Goal: Book appointment/travel/reservation

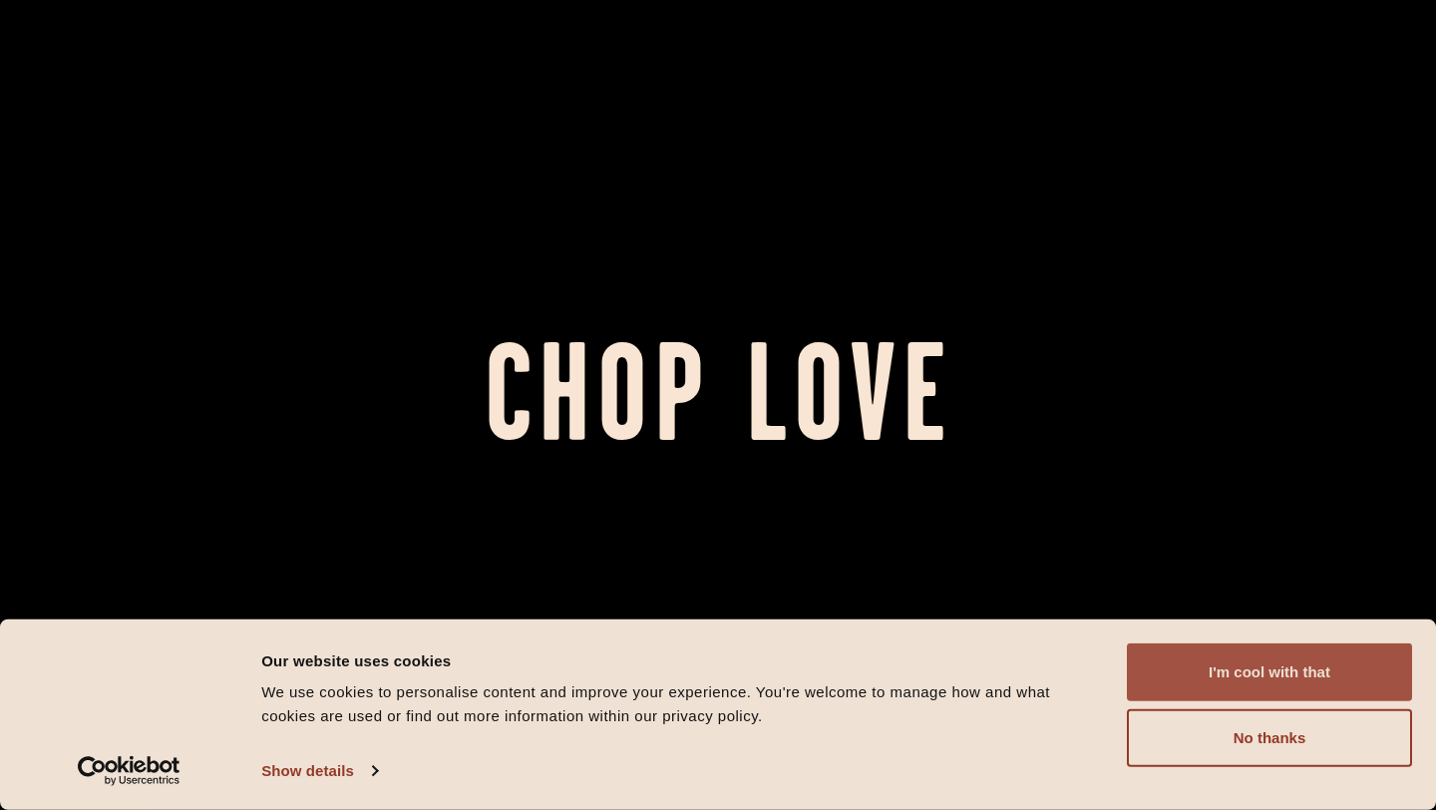
click at [1313, 679] on button "I'm cool with that" at bounding box center [1269, 672] width 285 height 58
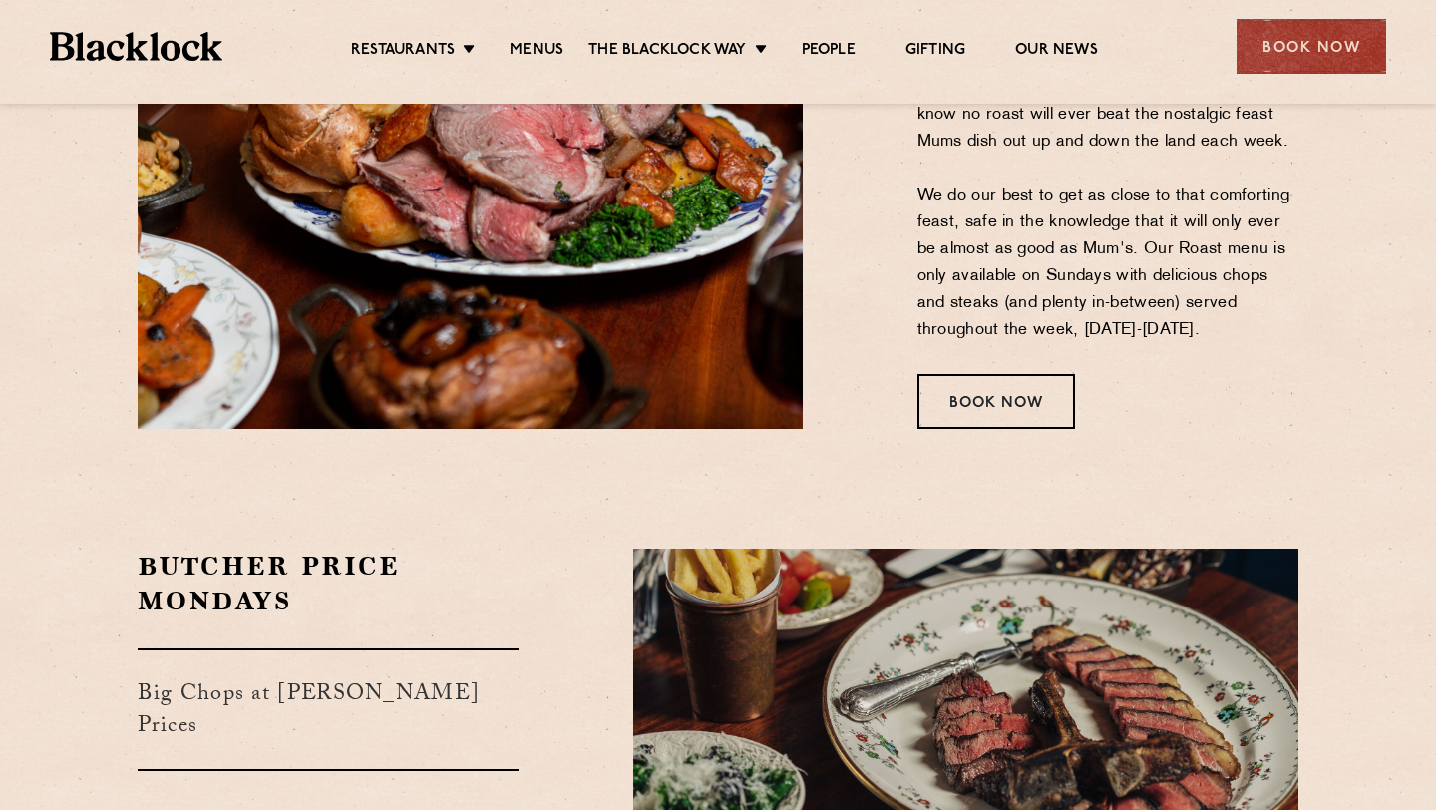
scroll to position [2940, 0]
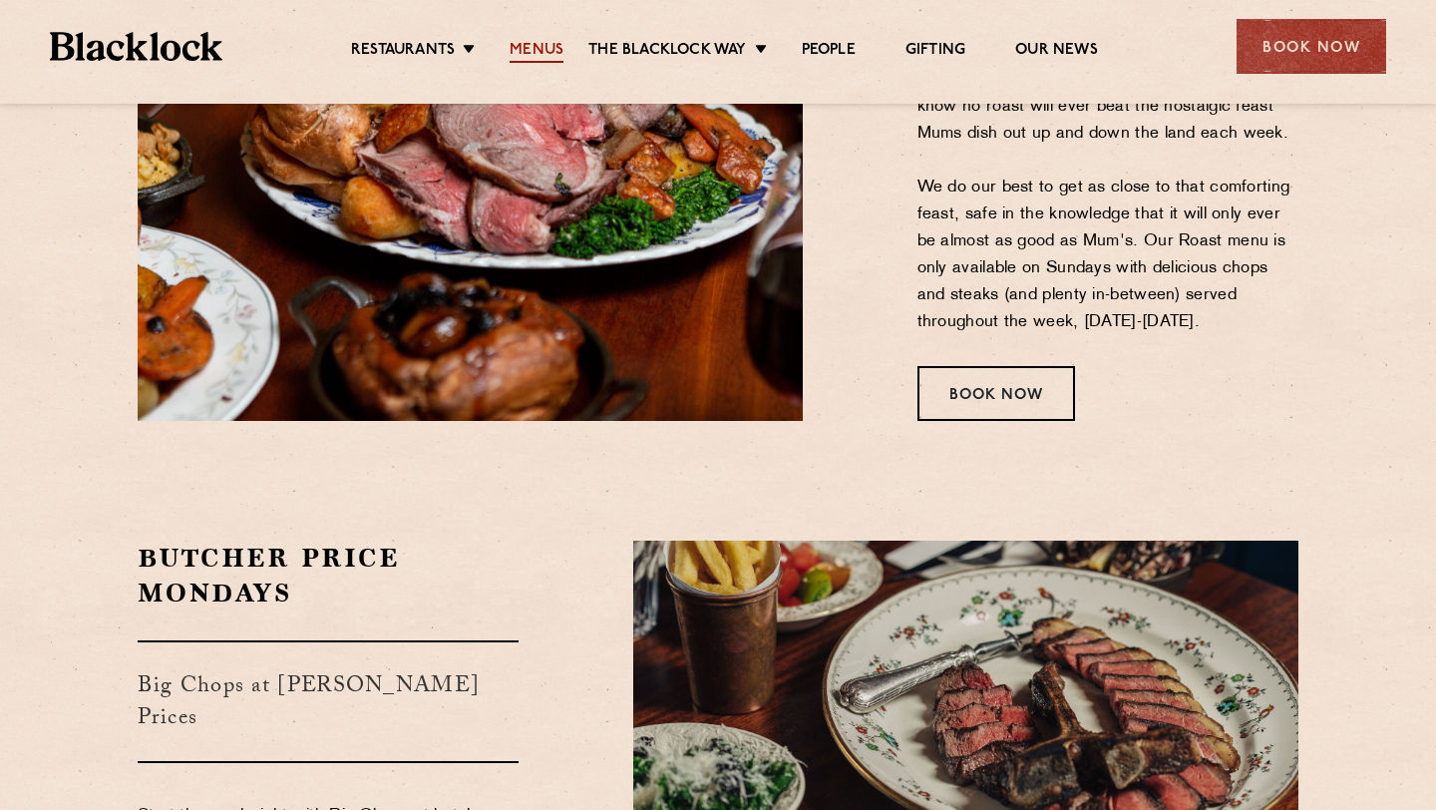
click at [532, 52] on link "Menus" at bounding box center [537, 52] width 54 height 22
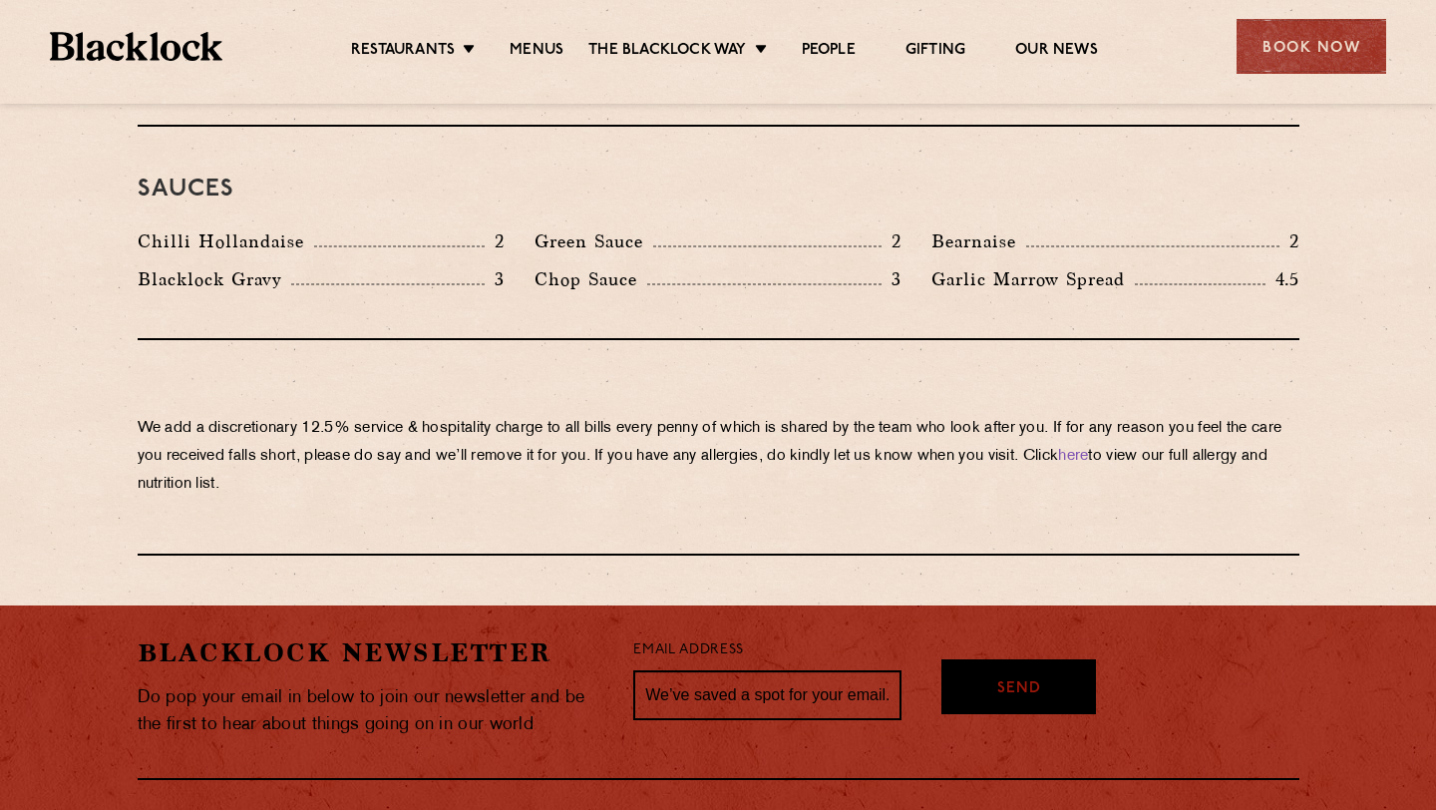
scroll to position [3437, 0]
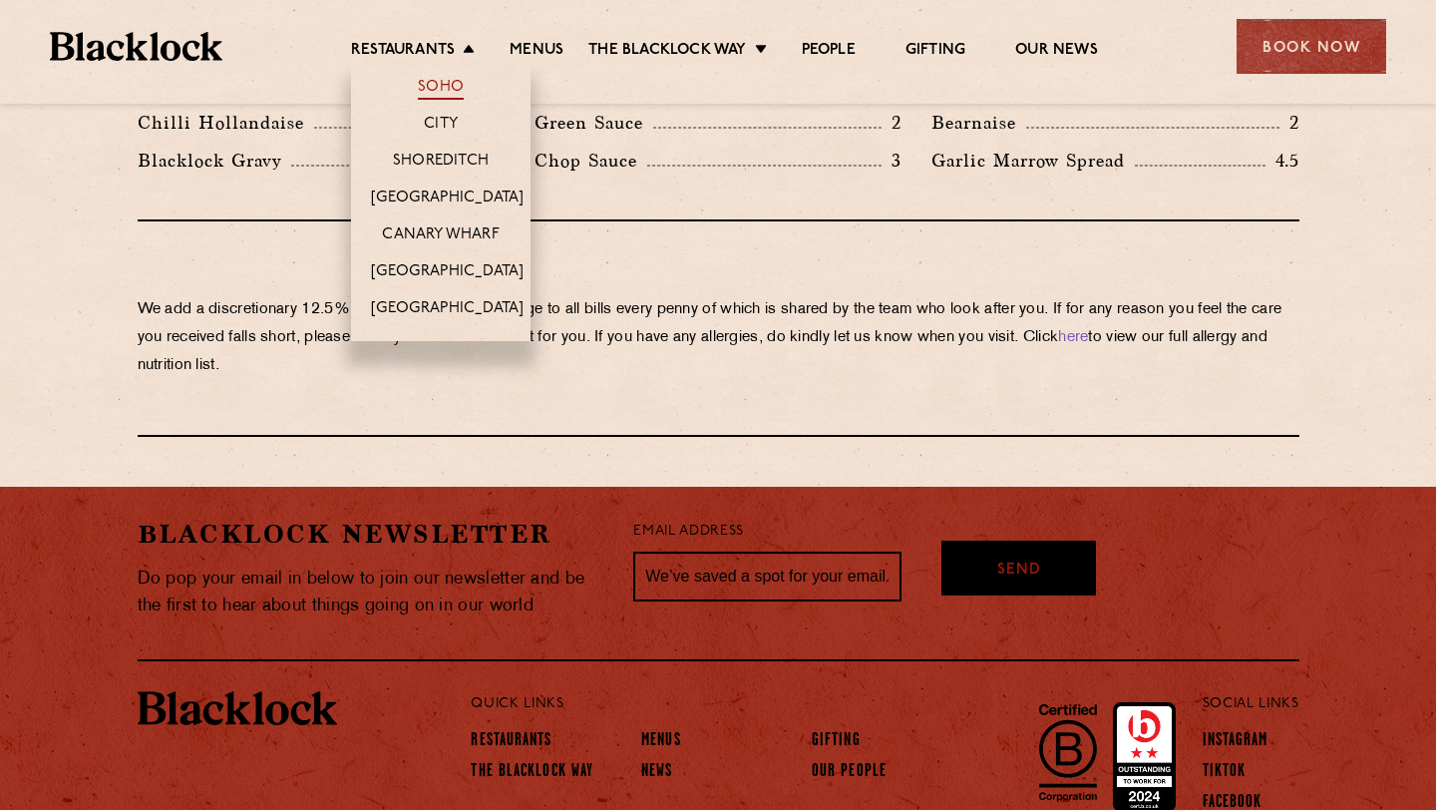
click at [437, 85] on link "Soho" at bounding box center [441, 89] width 46 height 22
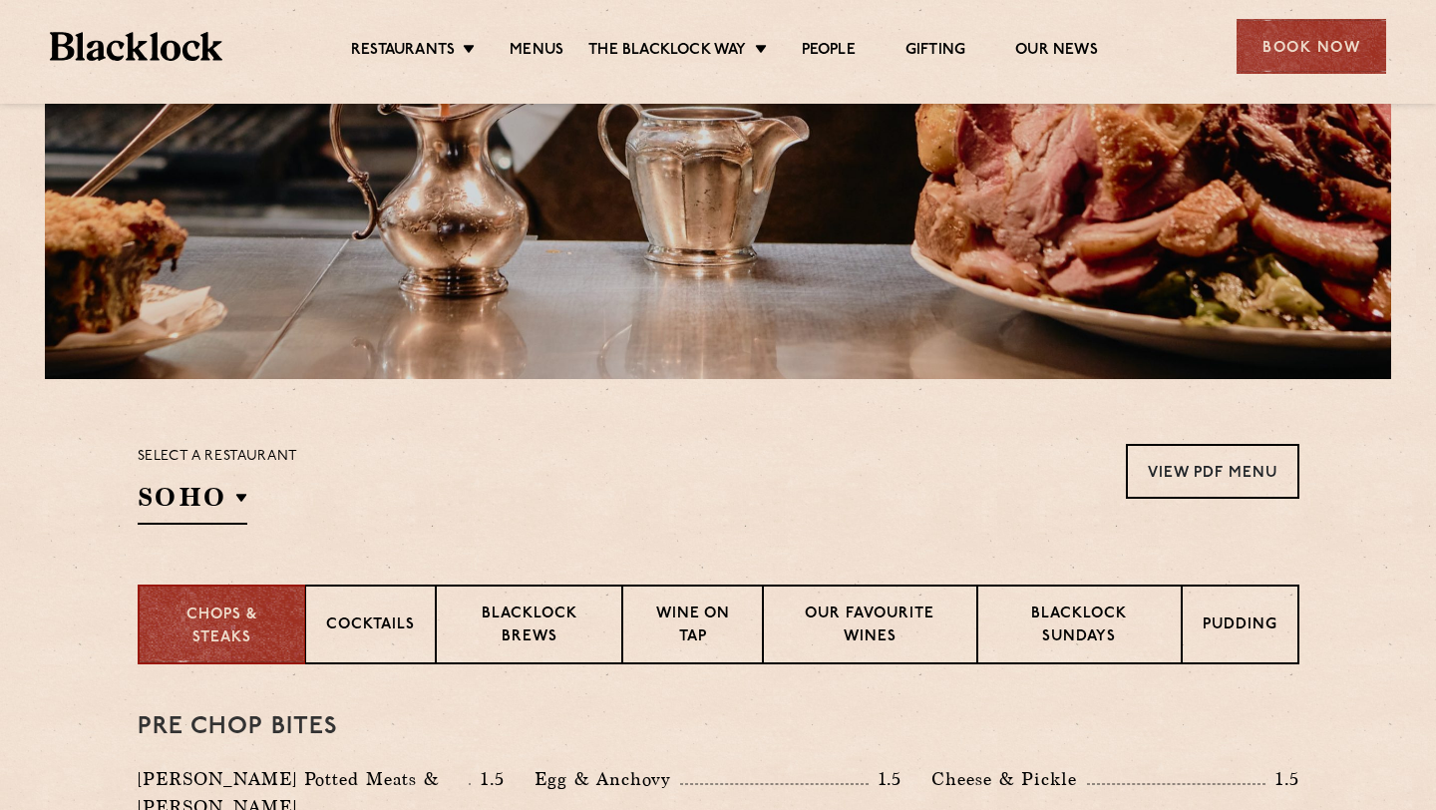
scroll to position [0, 0]
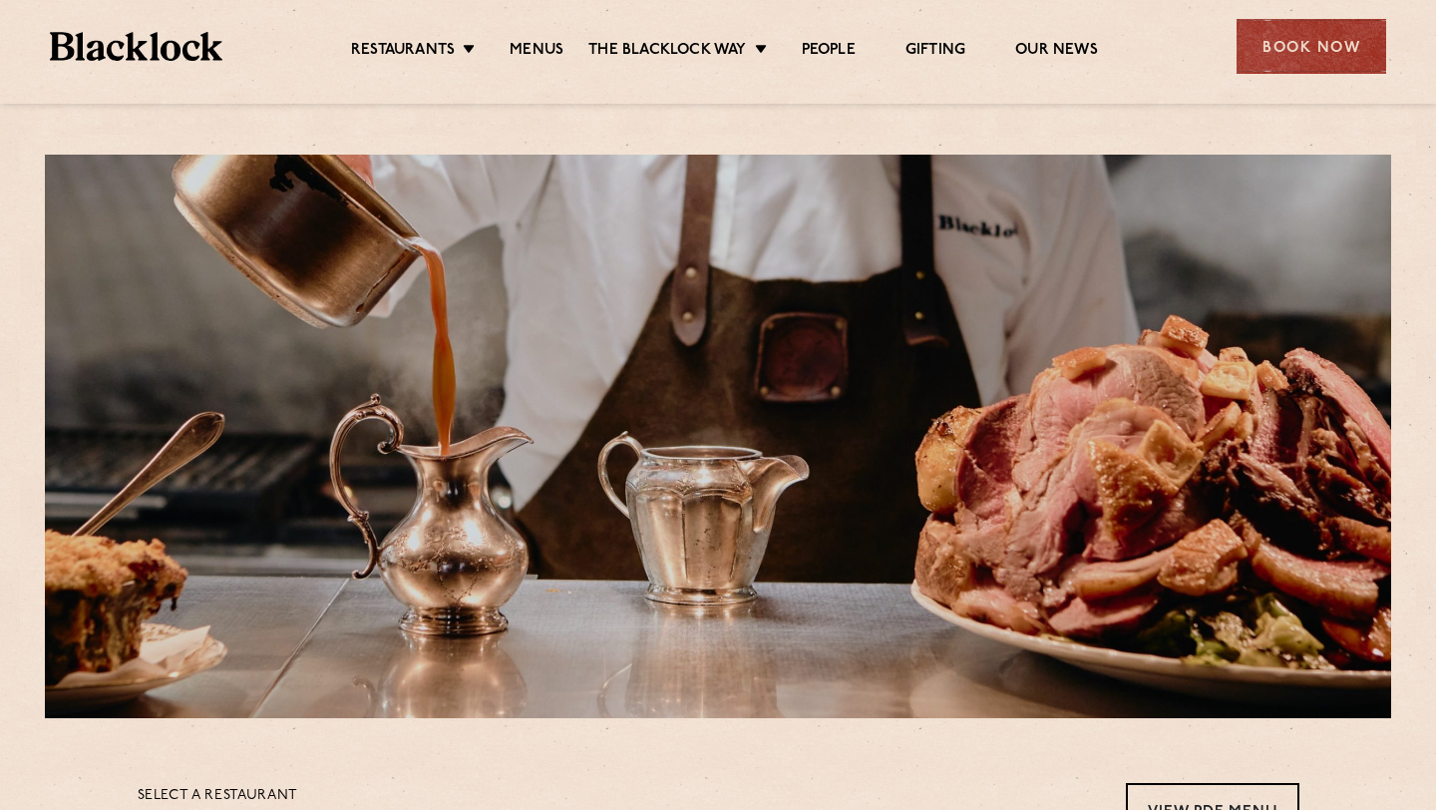
click at [114, 55] on img at bounding box center [136, 46] width 173 height 29
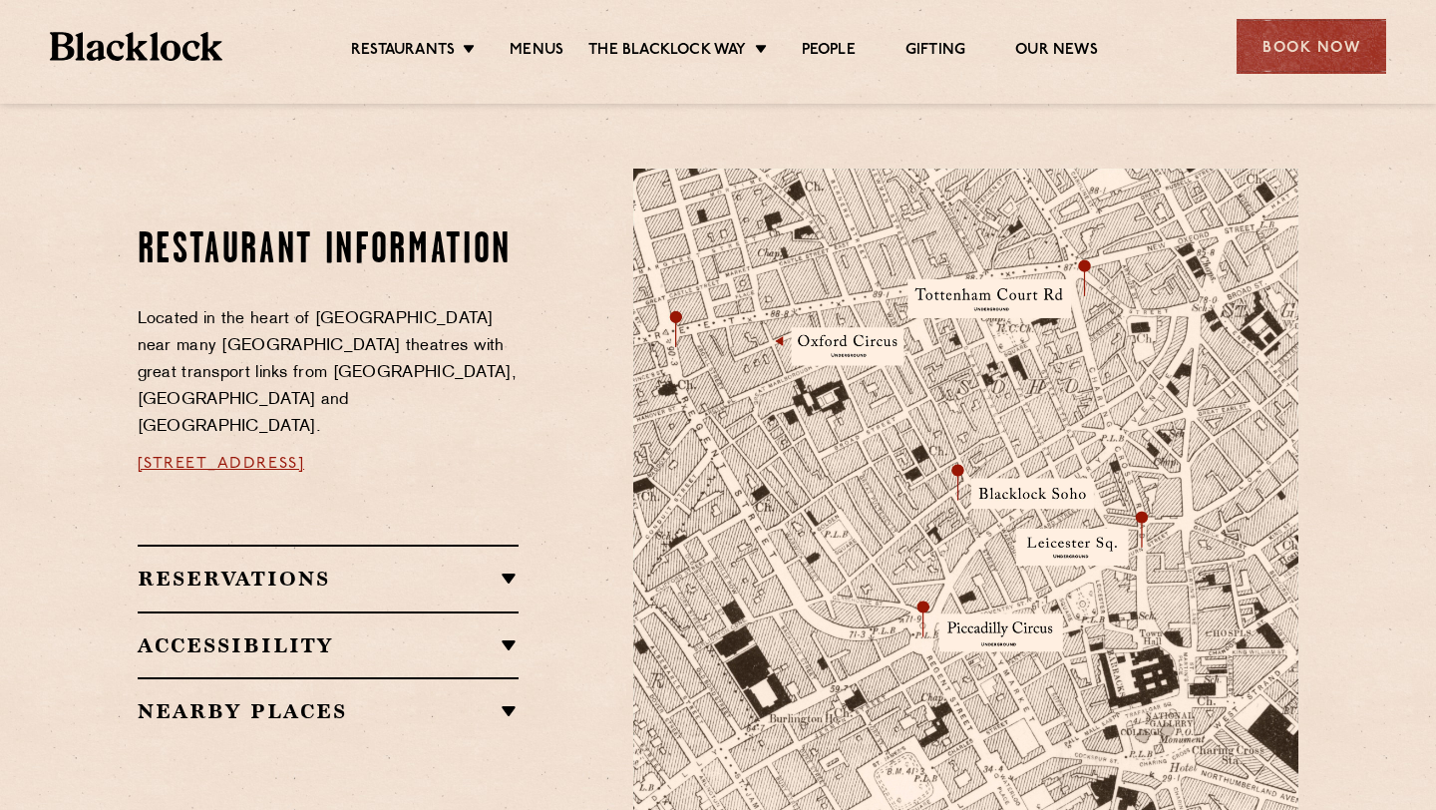
scroll to position [1006, 0]
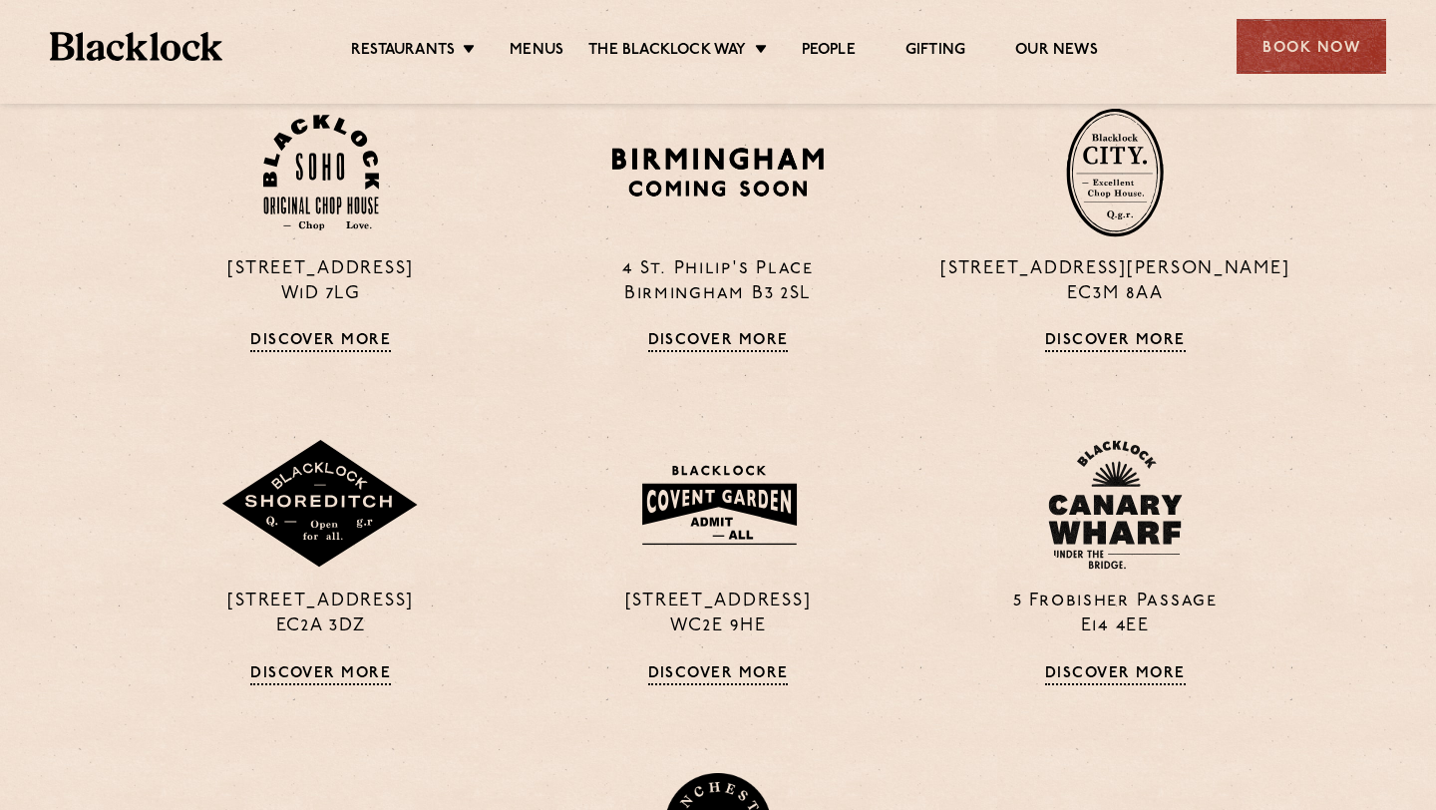
scroll to position [1488, 0]
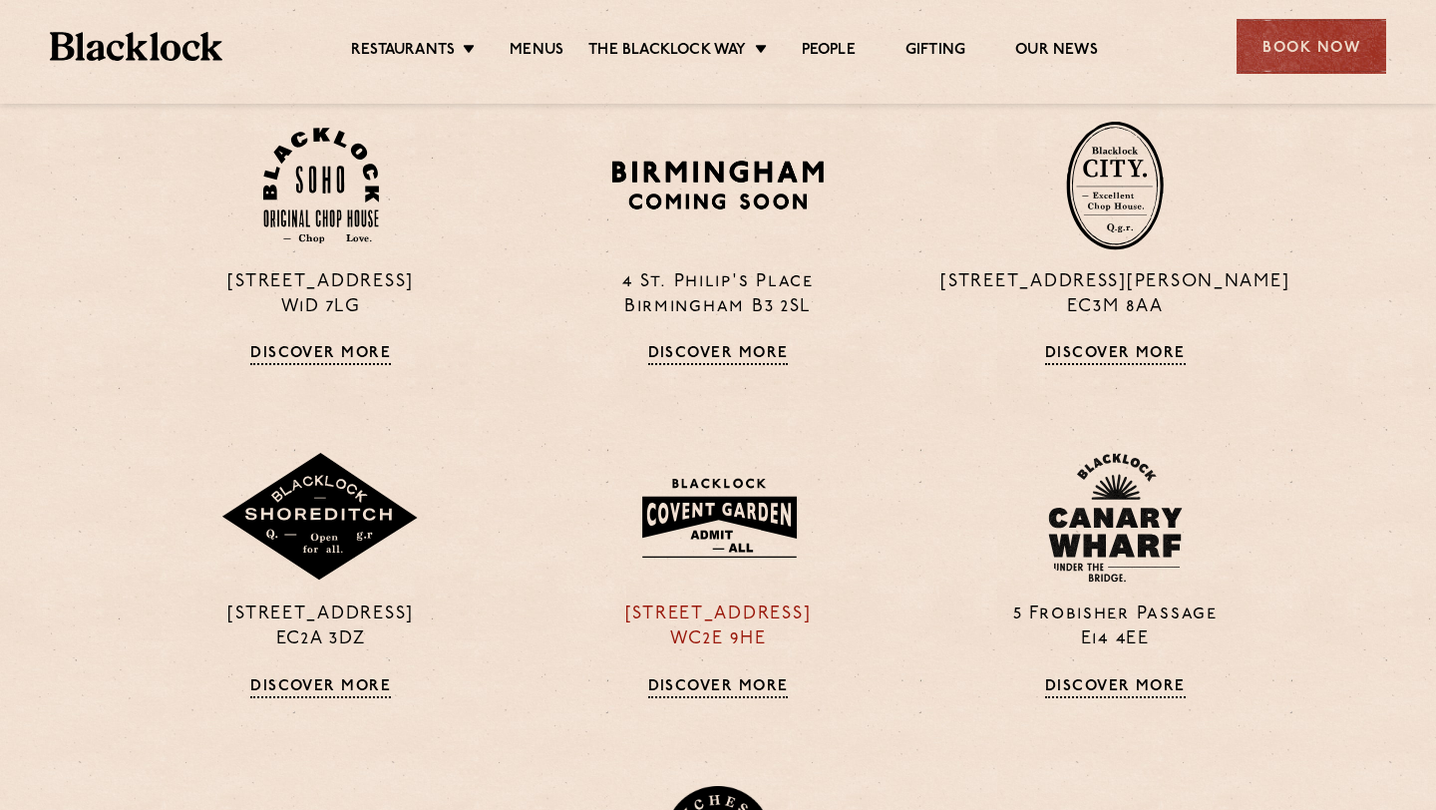
click at [730, 678] on link "Discover More" at bounding box center [718, 688] width 141 height 20
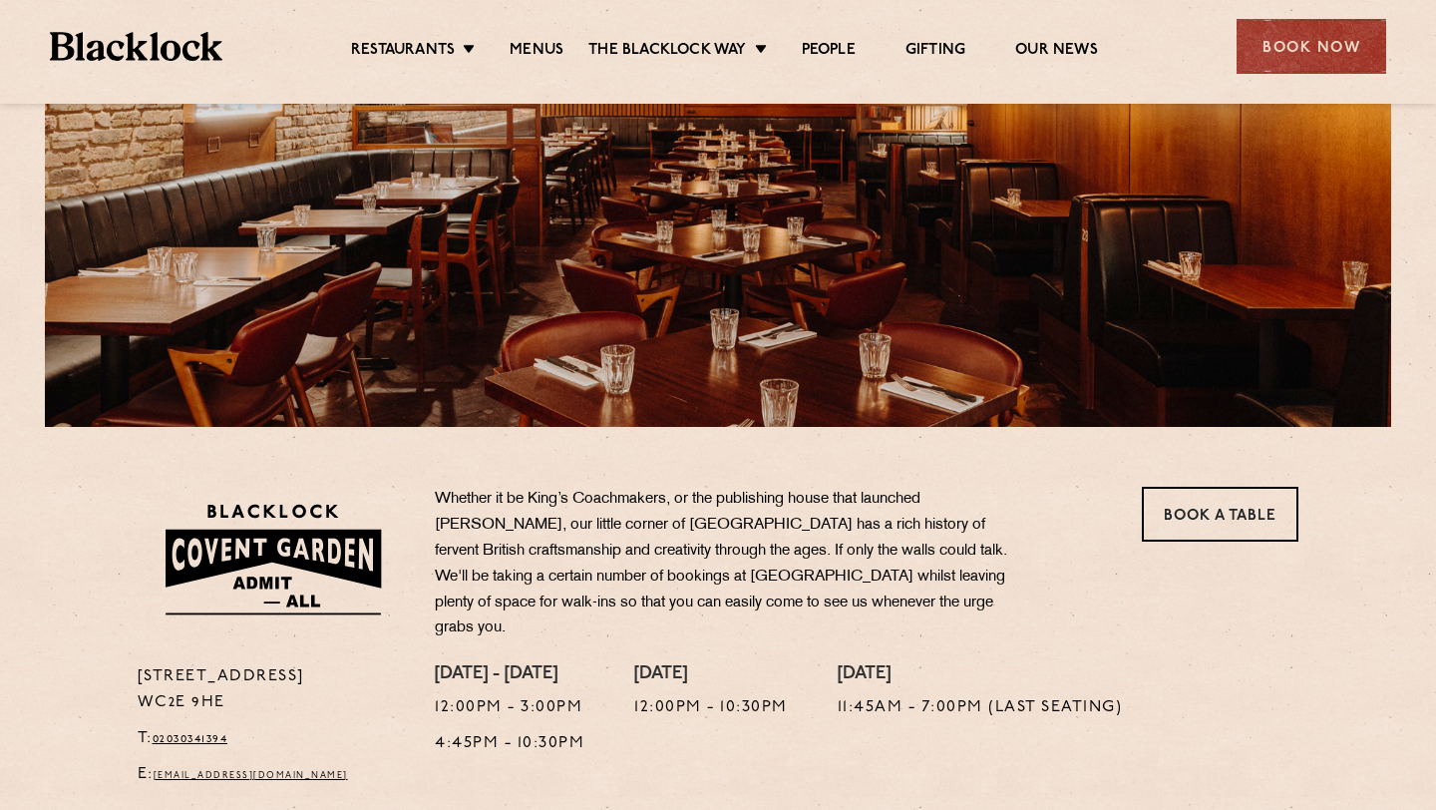
scroll to position [76, 0]
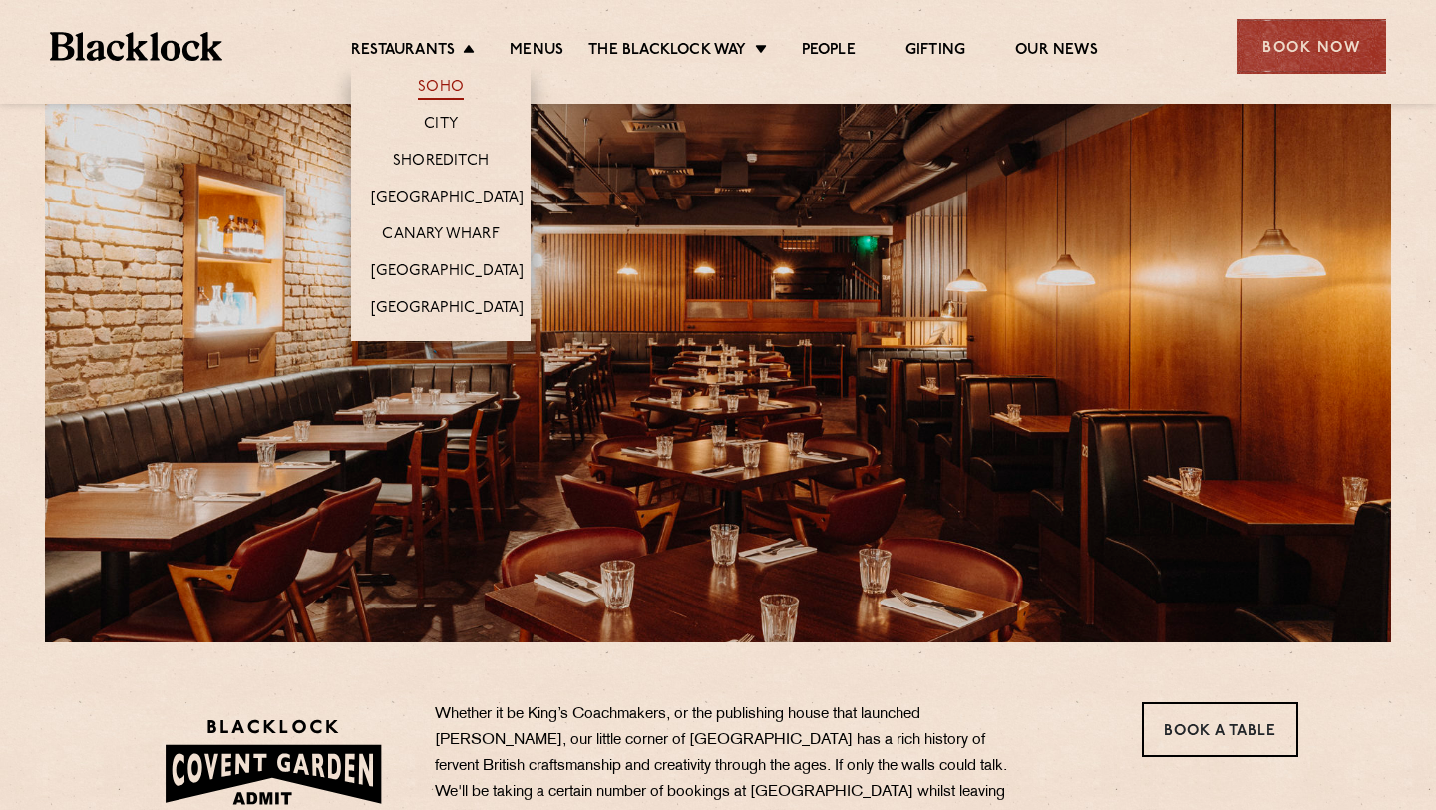
click at [443, 86] on link "Soho" at bounding box center [441, 89] width 46 height 22
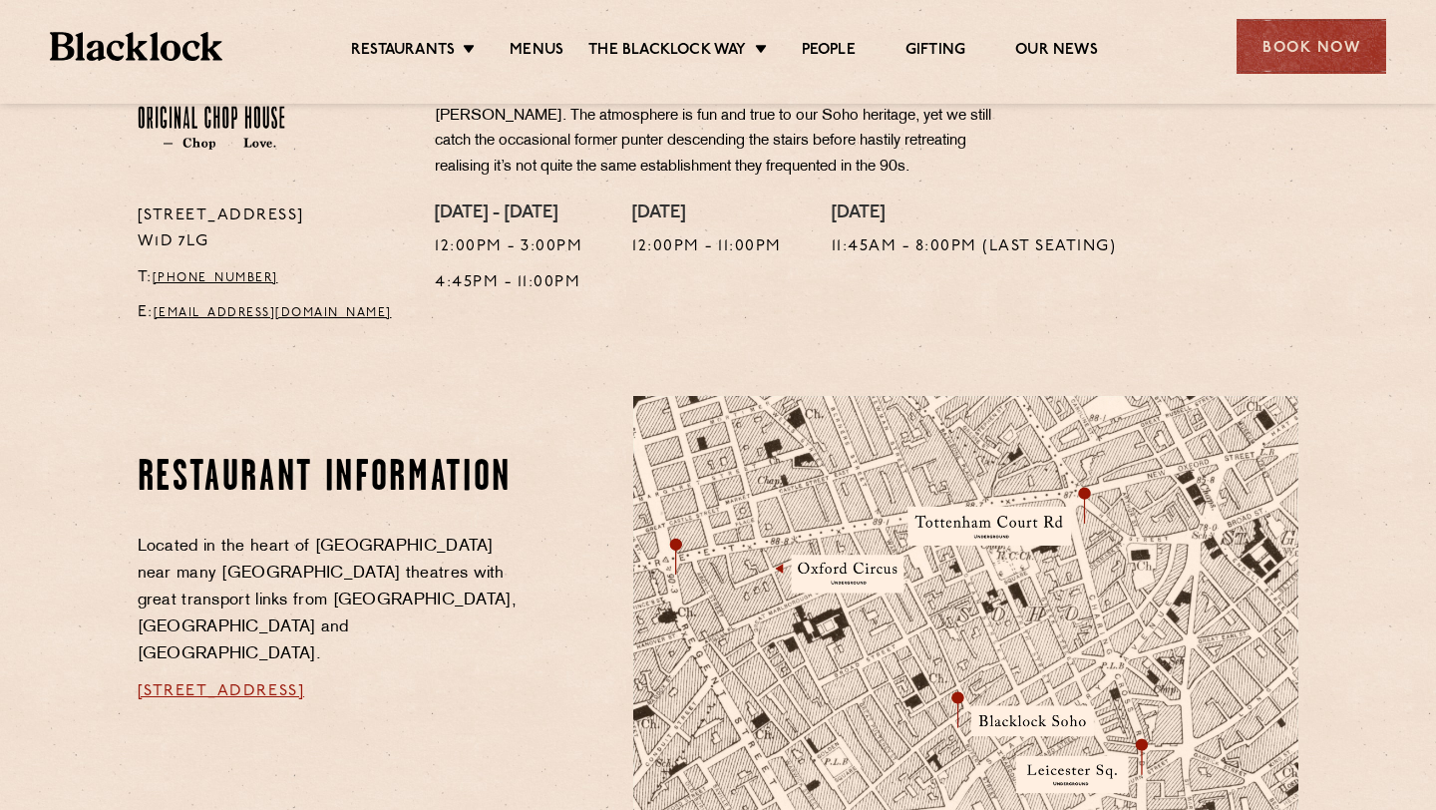
scroll to position [782, 0]
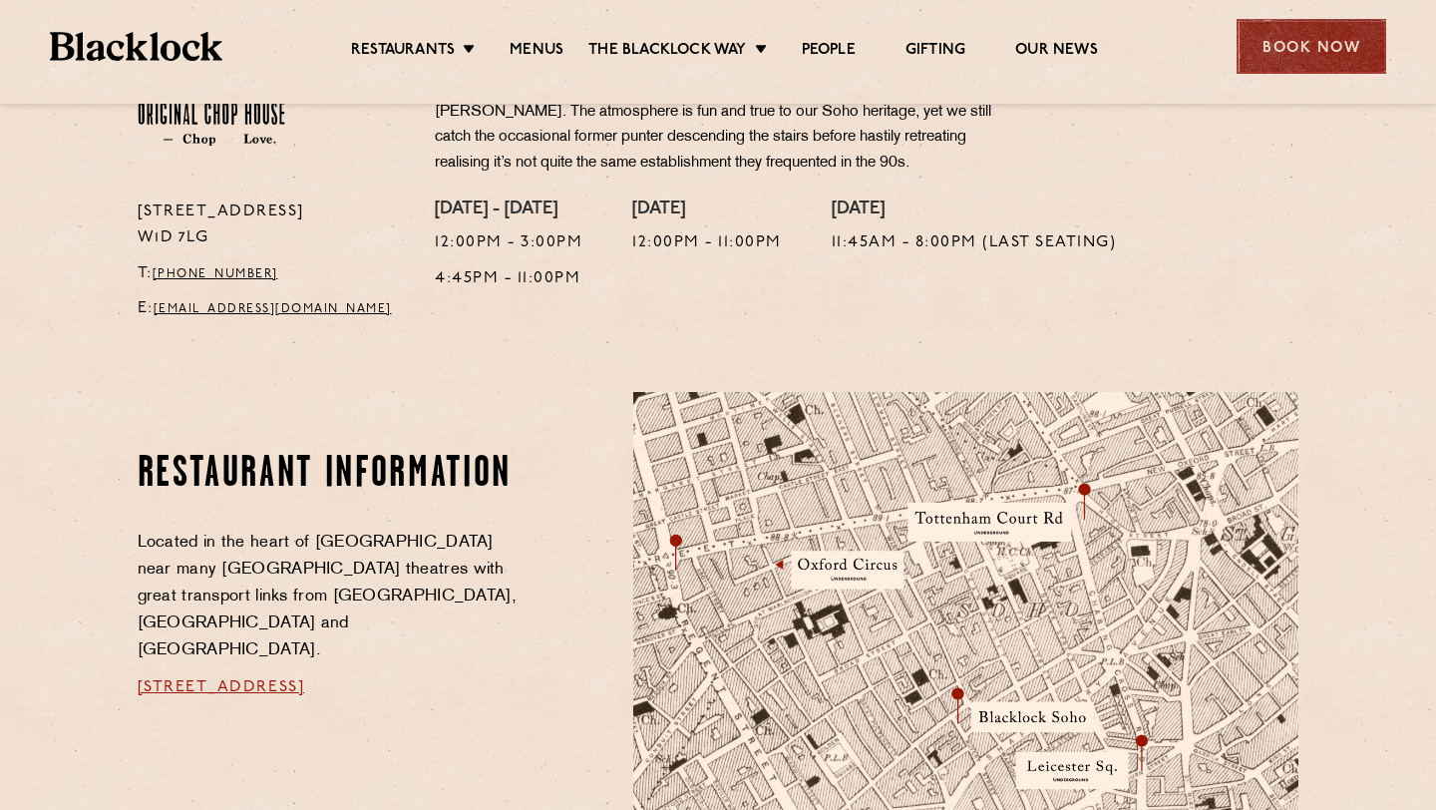
click at [1280, 65] on div "Book Now" at bounding box center [1312, 46] width 150 height 55
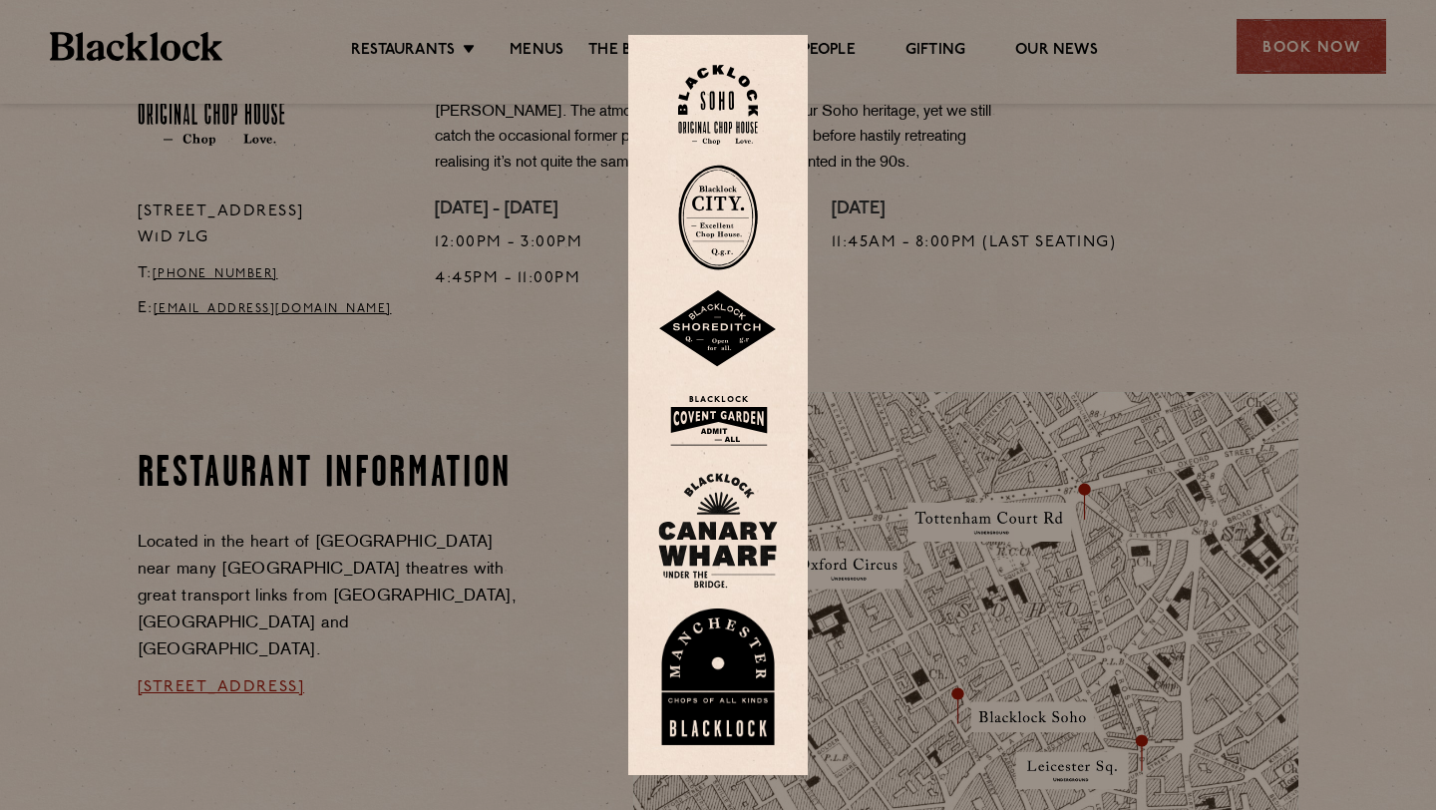
click at [714, 100] on img at bounding box center [718, 105] width 80 height 81
